Goal: Navigation & Orientation: Find specific page/section

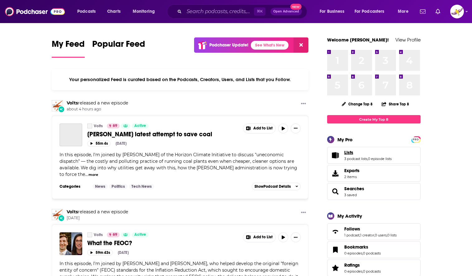
click at [364, 154] on link "Lists" at bounding box center [367, 152] width 47 height 6
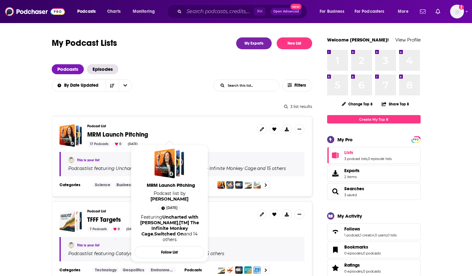
click at [130, 135] on span "MRM Launch Pitching" at bounding box center [117, 134] width 61 height 8
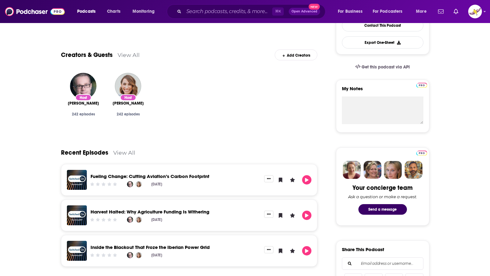
scroll to position [173, 0]
